Goal: Navigation & Orientation: Find specific page/section

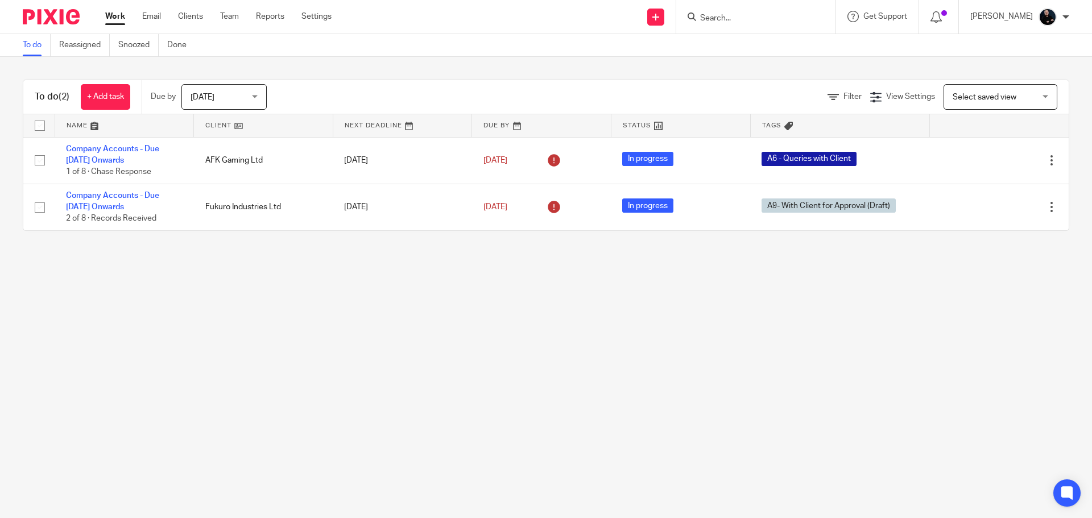
click at [217, 18] on ul "Work Email Clients Team Reports Settings" at bounding box center [226, 16] width 243 height 11
click at [224, 18] on link "Team" at bounding box center [229, 16] width 19 height 11
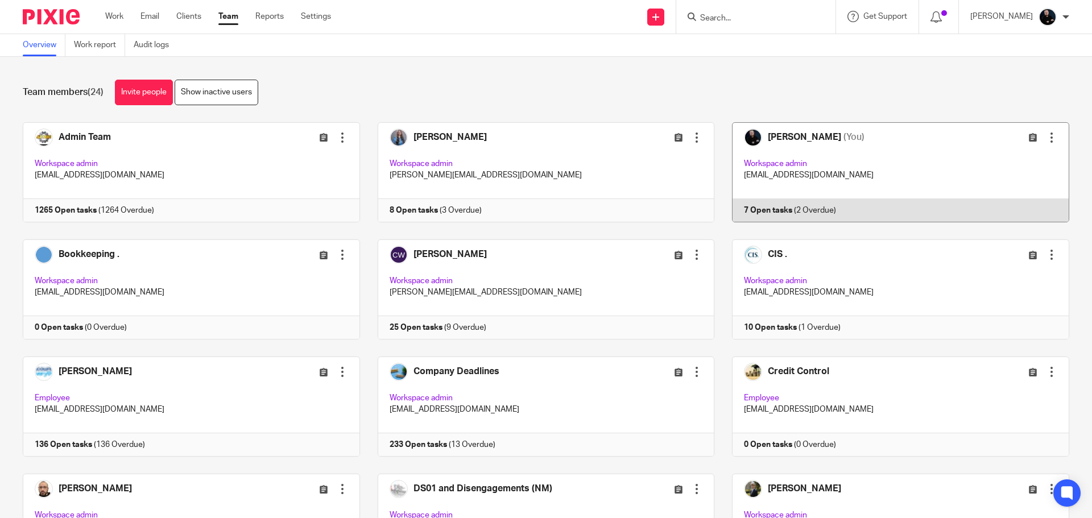
click at [748, 156] on link at bounding box center [891, 172] width 355 height 100
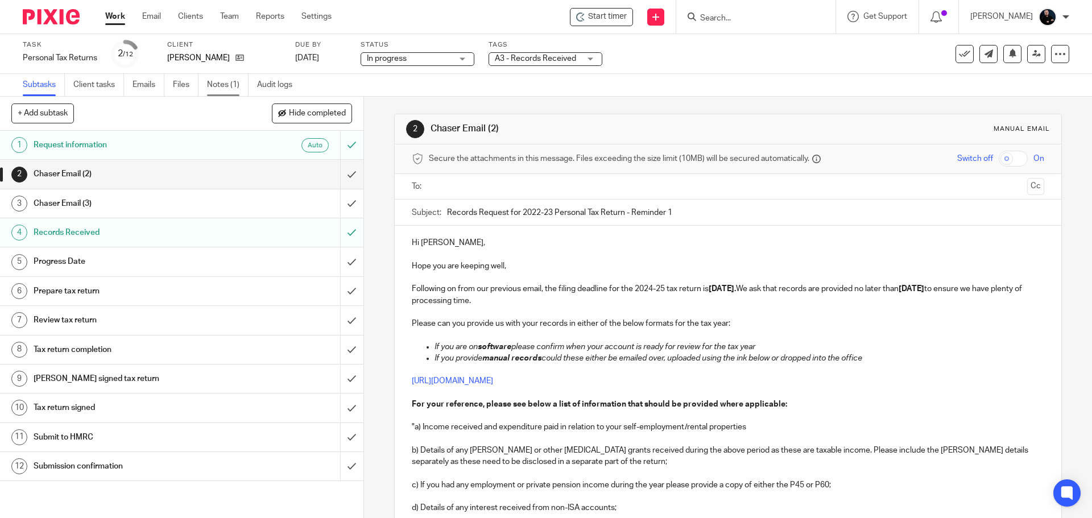
click at [223, 89] on link "Notes (1)" at bounding box center [228, 85] width 42 height 22
